Goal: Task Accomplishment & Management: Complete application form

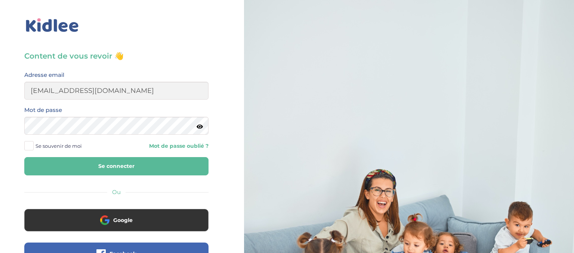
type input "[EMAIL_ADDRESS][DOMAIN_NAME]"
click at [84, 169] on button "Se connecter" at bounding box center [116, 166] width 184 height 18
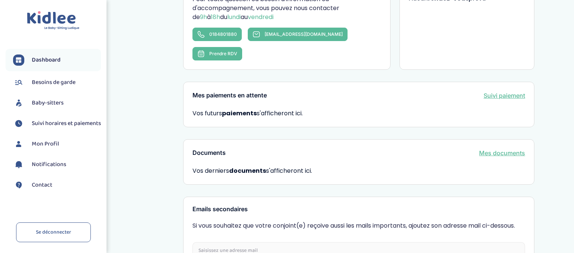
scroll to position [237, 0]
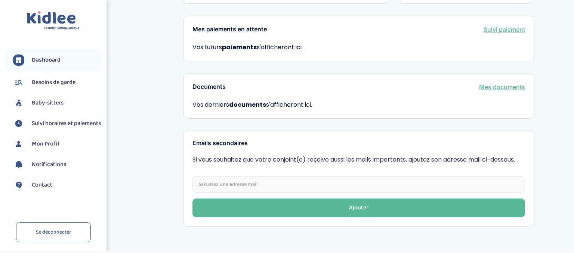
click at [511, 83] on link "Mes documents" at bounding box center [502, 87] width 46 height 9
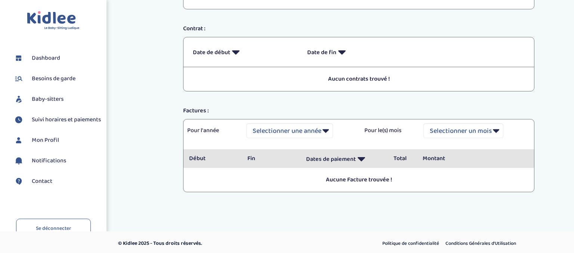
scroll to position [102, 0]
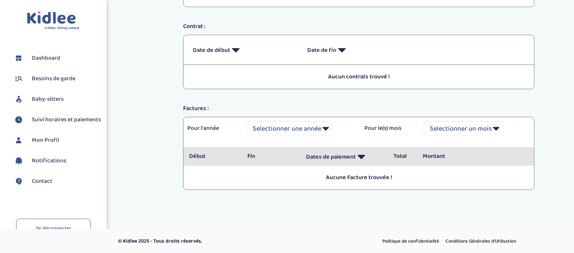
click at [46, 144] on span "Mon Profil" at bounding box center [45, 140] width 27 height 9
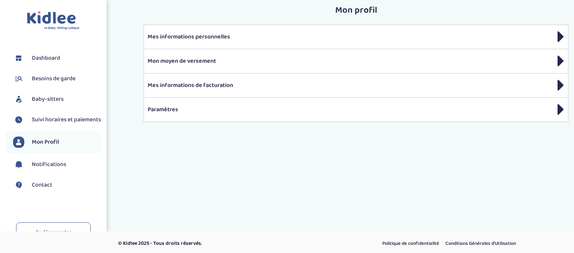
scroll to position [8, 0]
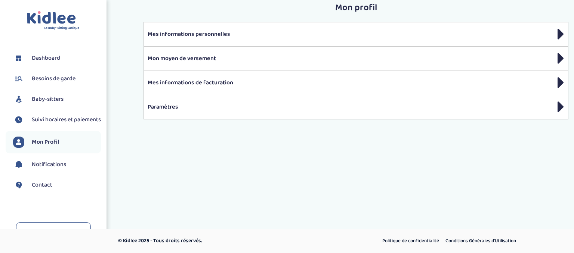
click at [57, 147] on span "Mon Profil" at bounding box center [45, 142] width 27 height 9
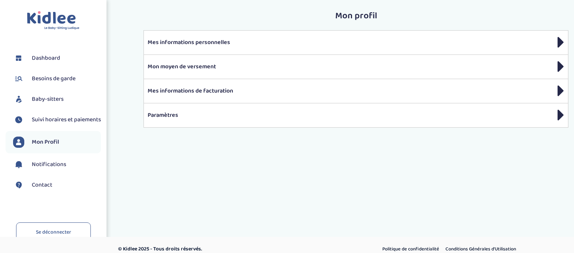
click at [63, 99] on span "Baby-sitters" at bounding box center [48, 99] width 32 height 9
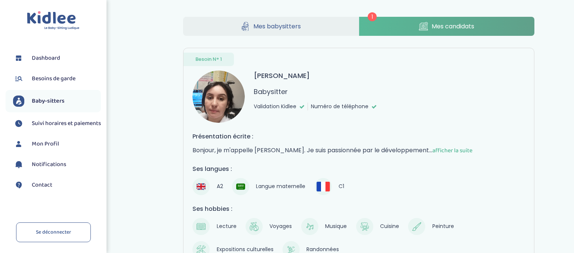
click at [434, 149] on span "afficher la suite" at bounding box center [452, 150] width 40 height 9
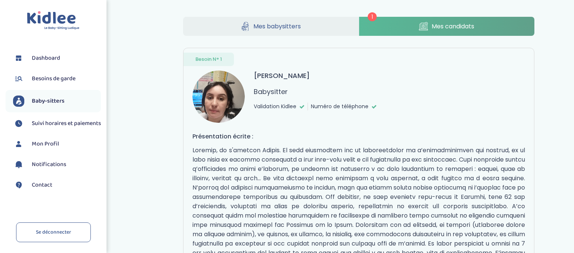
click at [425, 26] on icon at bounding box center [423, 26] width 9 height 9
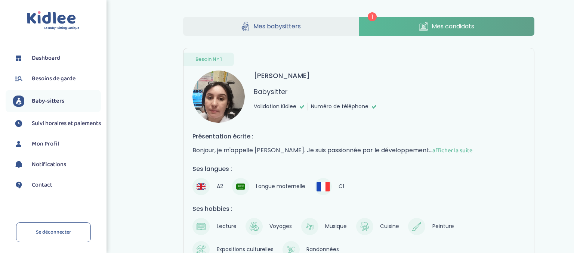
click at [37, 81] on span "Besoins de garde" at bounding box center [54, 78] width 44 height 9
click at [275, 24] on span "Mes babysitters" at bounding box center [276, 26] width 47 height 9
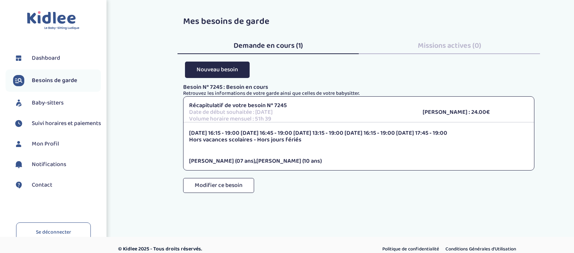
click at [48, 78] on span "Besoins de garde" at bounding box center [55, 80] width 46 height 9
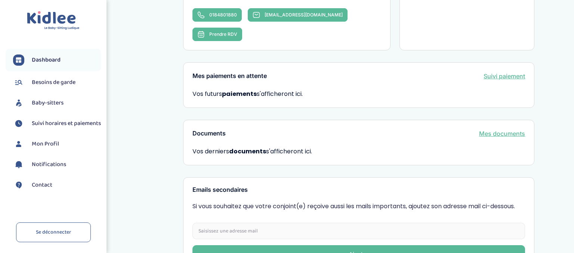
scroll to position [197, 0]
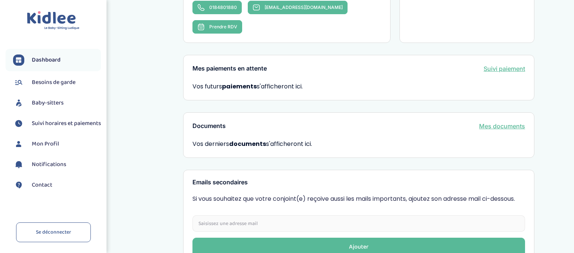
click at [513, 122] on link "Mes documents" at bounding box center [502, 126] width 46 height 9
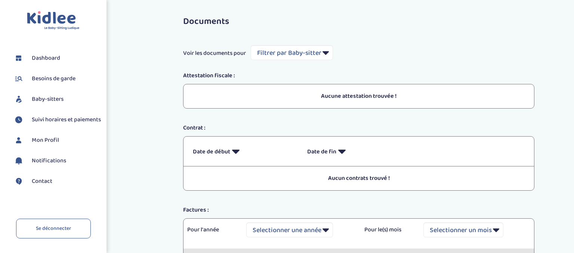
scroll to position [102, 0]
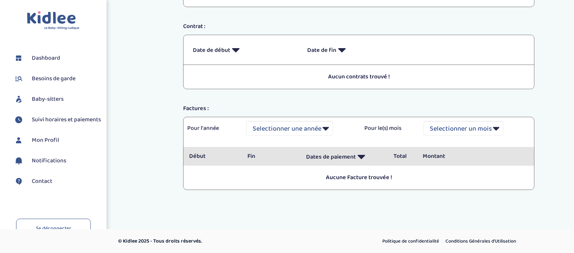
click at [39, 144] on span "Mon Profil" at bounding box center [45, 140] width 27 height 9
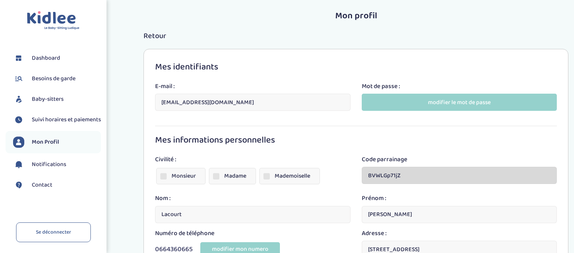
scroll to position [100, 0]
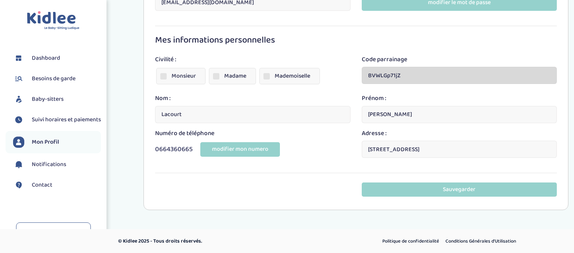
click at [28, 80] on link "Besoins de garde" at bounding box center [57, 78] width 88 height 11
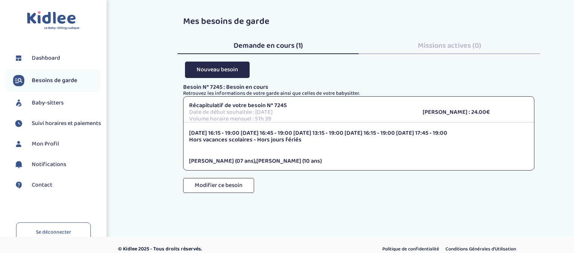
click at [252, 46] on span "Demande en cours (1)" at bounding box center [268, 46] width 69 height 12
click at [47, 102] on span "Baby-sitters" at bounding box center [48, 103] width 32 height 9
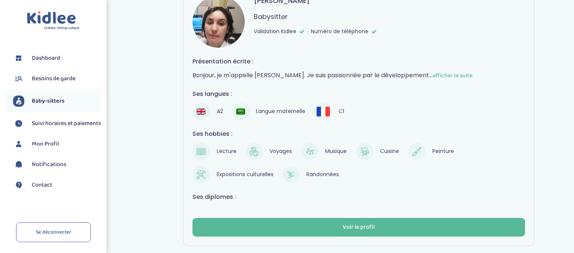
scroll to position [115, 0]
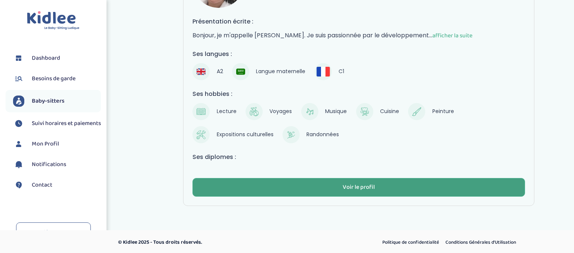
click at [377, 189] on button "Voir le profil" at bounding box center [358, 187] width 333 height 19
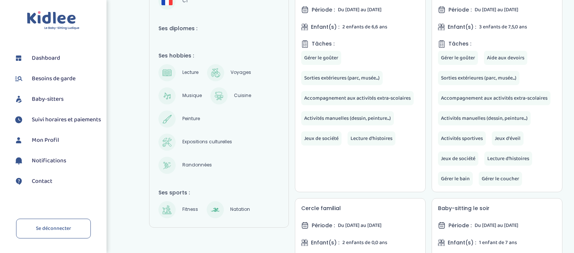
scroll to position [86, 0]
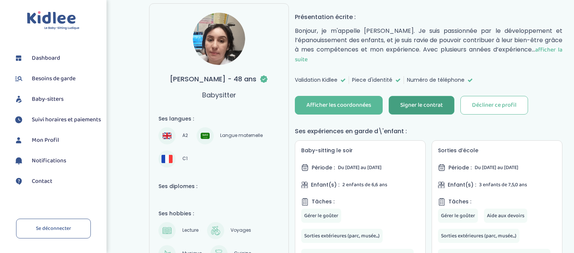
click at [413, 105] on div "Signer le contrat" at bounding box center [421, 105] width 43 height 9
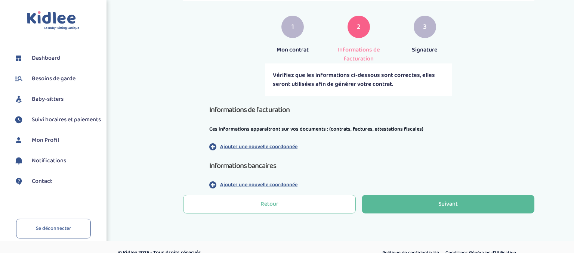
scroll to position [139, 0]
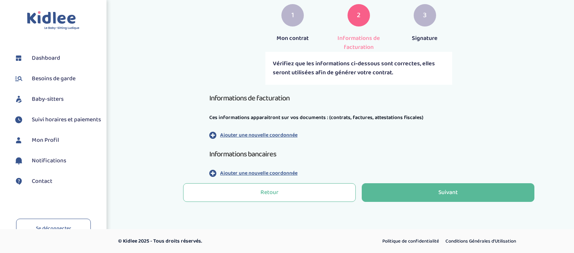
click at [292, 12] on span "1" at bounding box center [292, 15] width 3 height 11
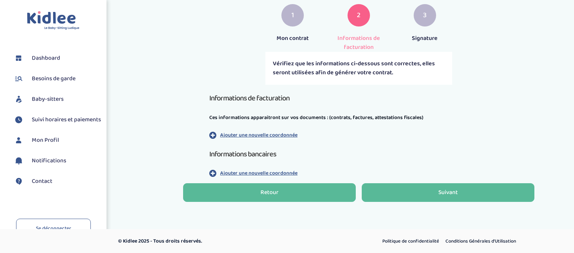
scroll to position [0, 0]
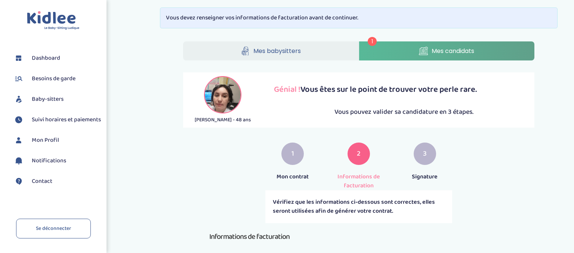
click at [38, 79] on span "Besoins de garde" at bounding box center [54, 78] width 44 height 9
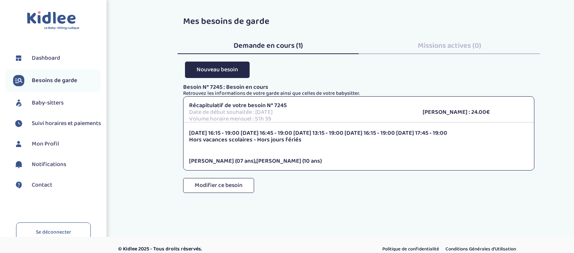
click at [44, 56] on span "Dashboard" at bounding box center [46, 58] width 28 height 9
